Goal: Information Seeking & Learning: Learn about a topic

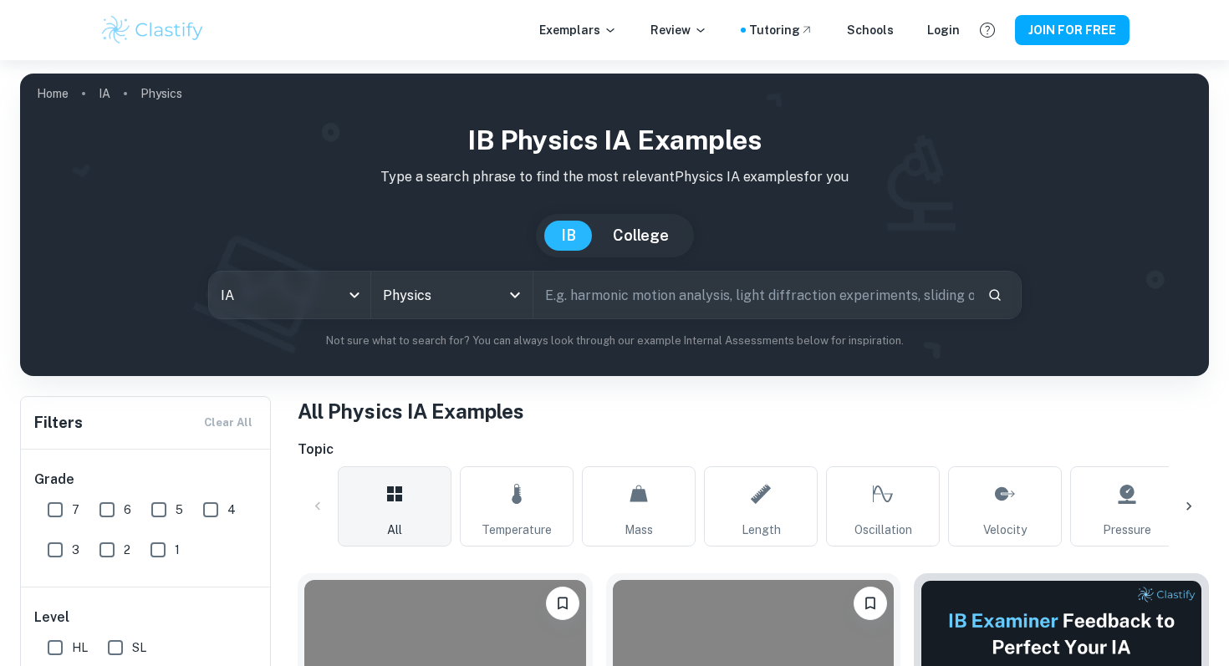
scroll to position [503, 0]
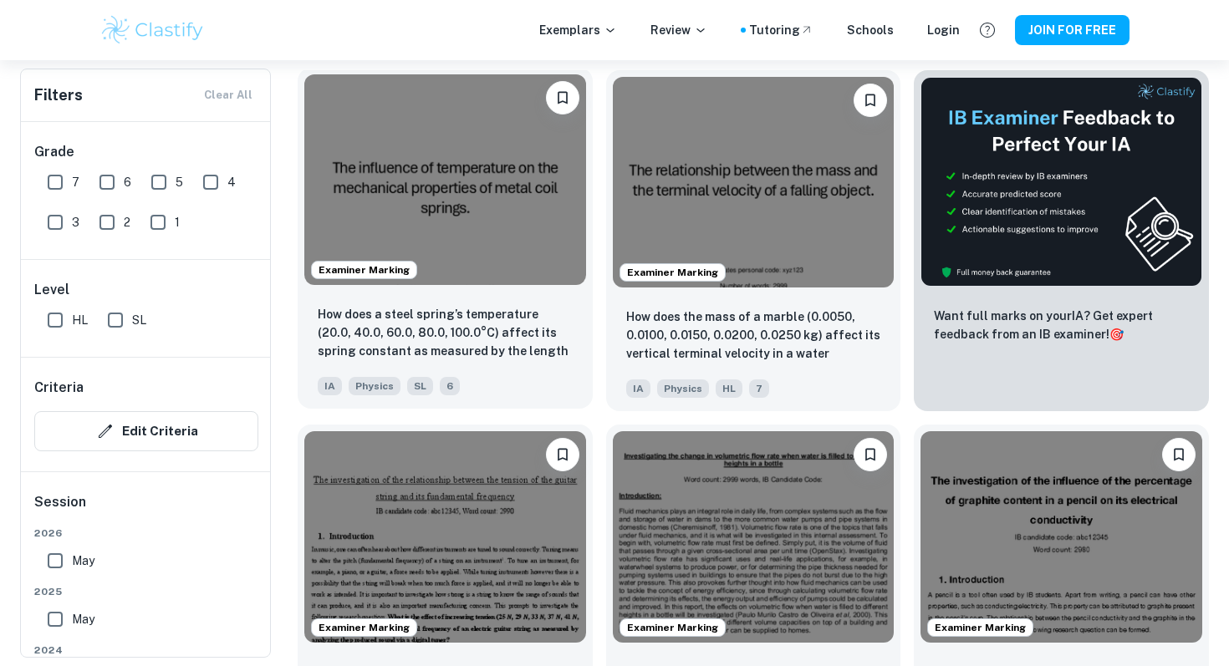
click at [486, 198] on img at bounding box center [445, 179] width 282 height 211
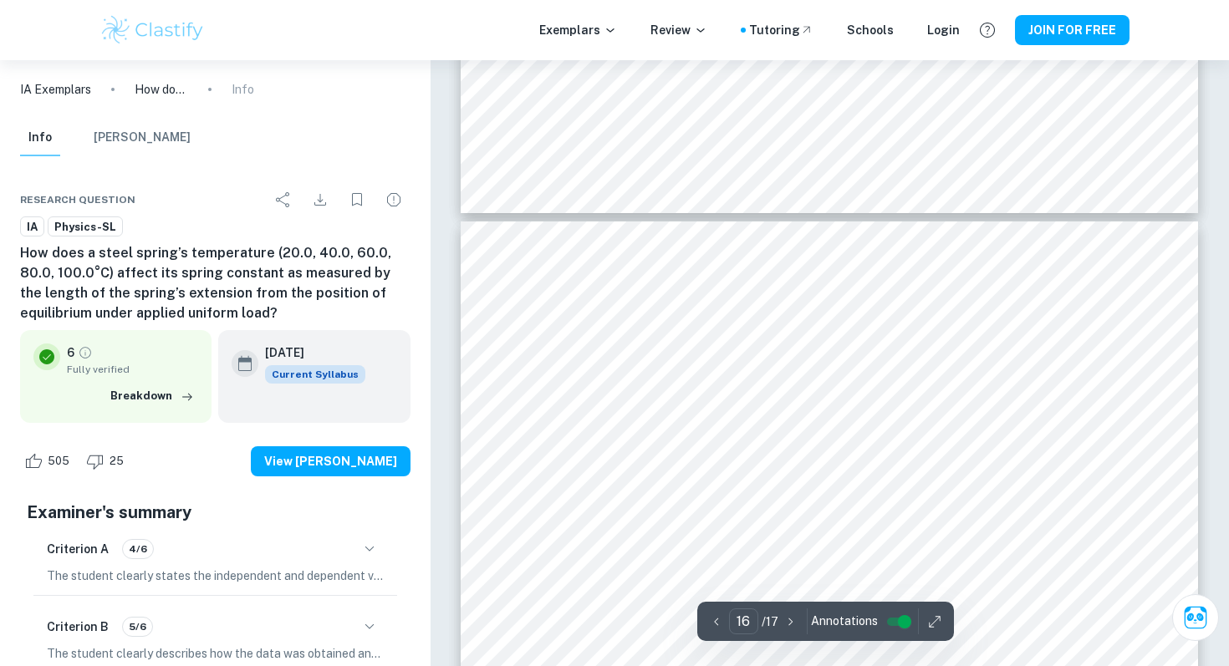
type input "15"
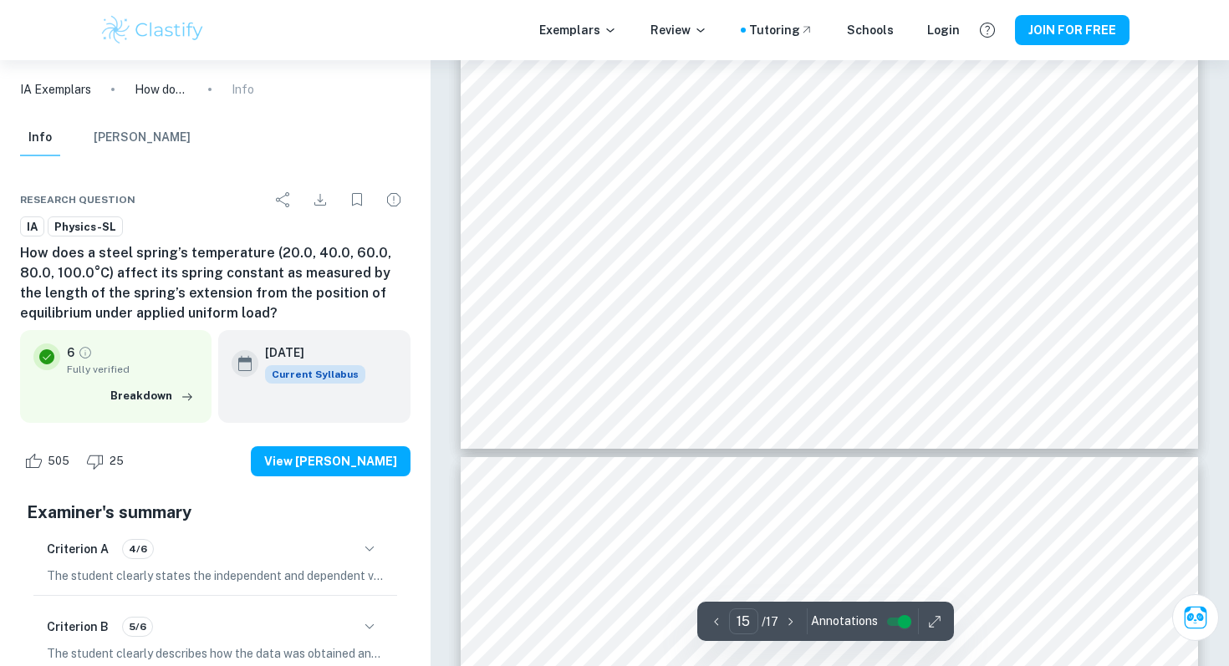
scroll to position [15703, 0]
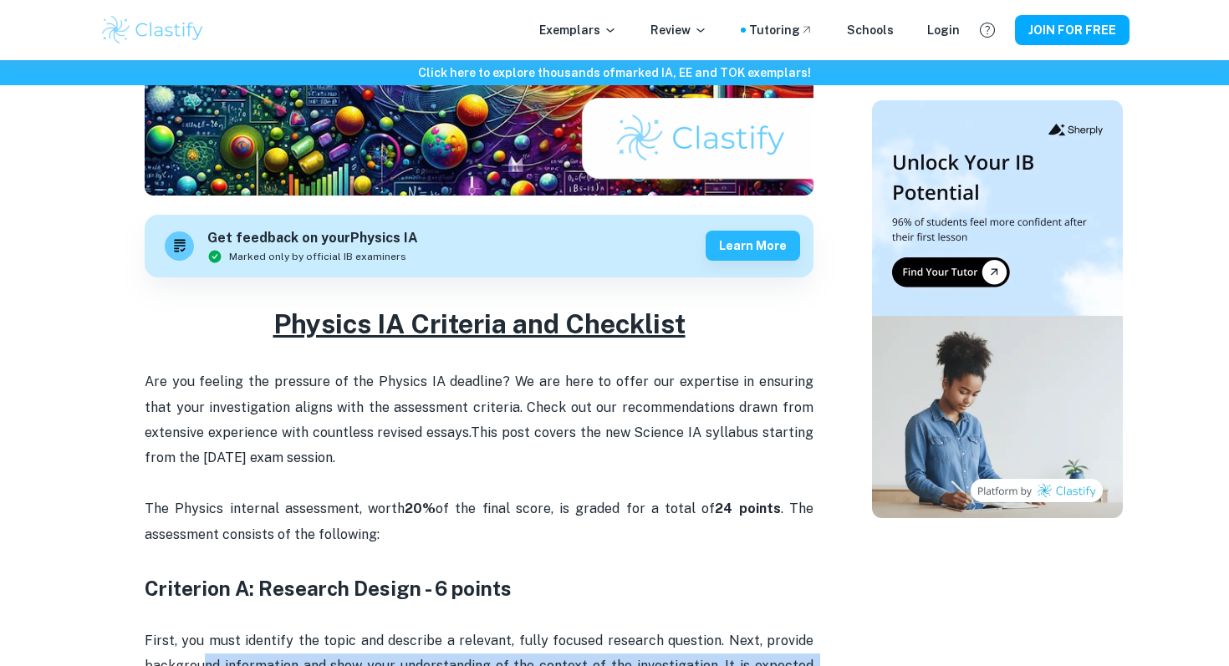
scroll to position [472, 0]
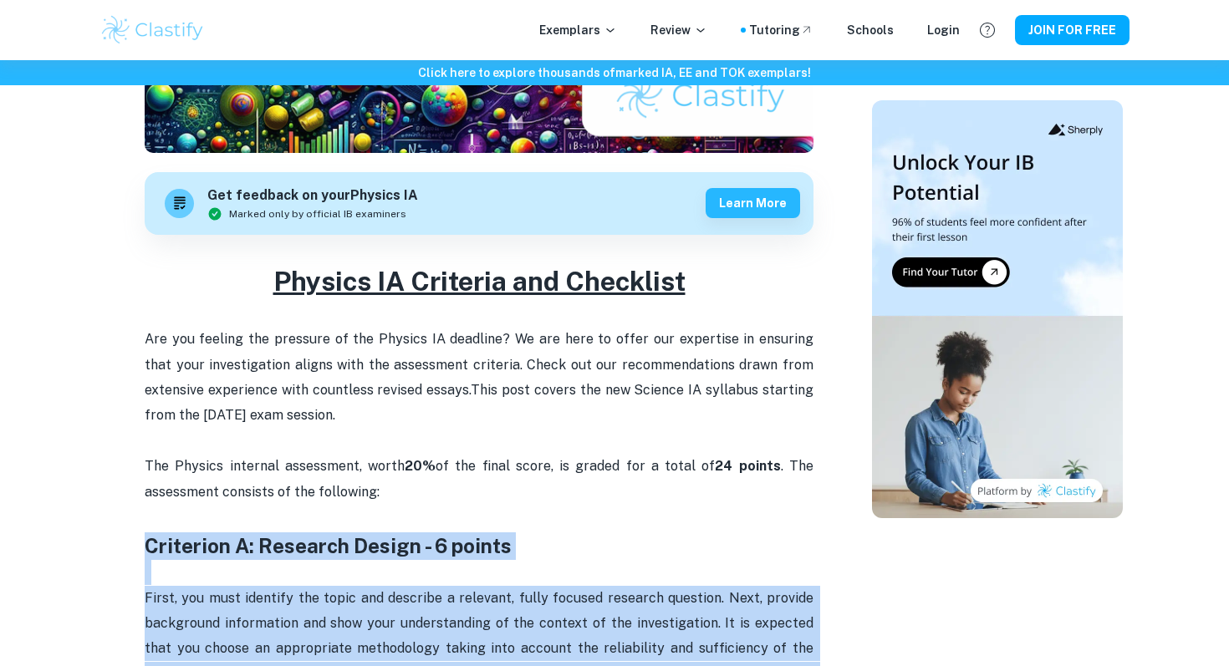
drag, startPoint x: 555, startPoint y: 307, endPoint x: 130, endPoint y: 540, distance: 484.4
copy div "Loremipsu D: Sitametc Adipis - 8 elitse Doeiu, tem inci utlabore etd magna ali …"
